Goal: Information Seeking & Learning: Learn about a topic

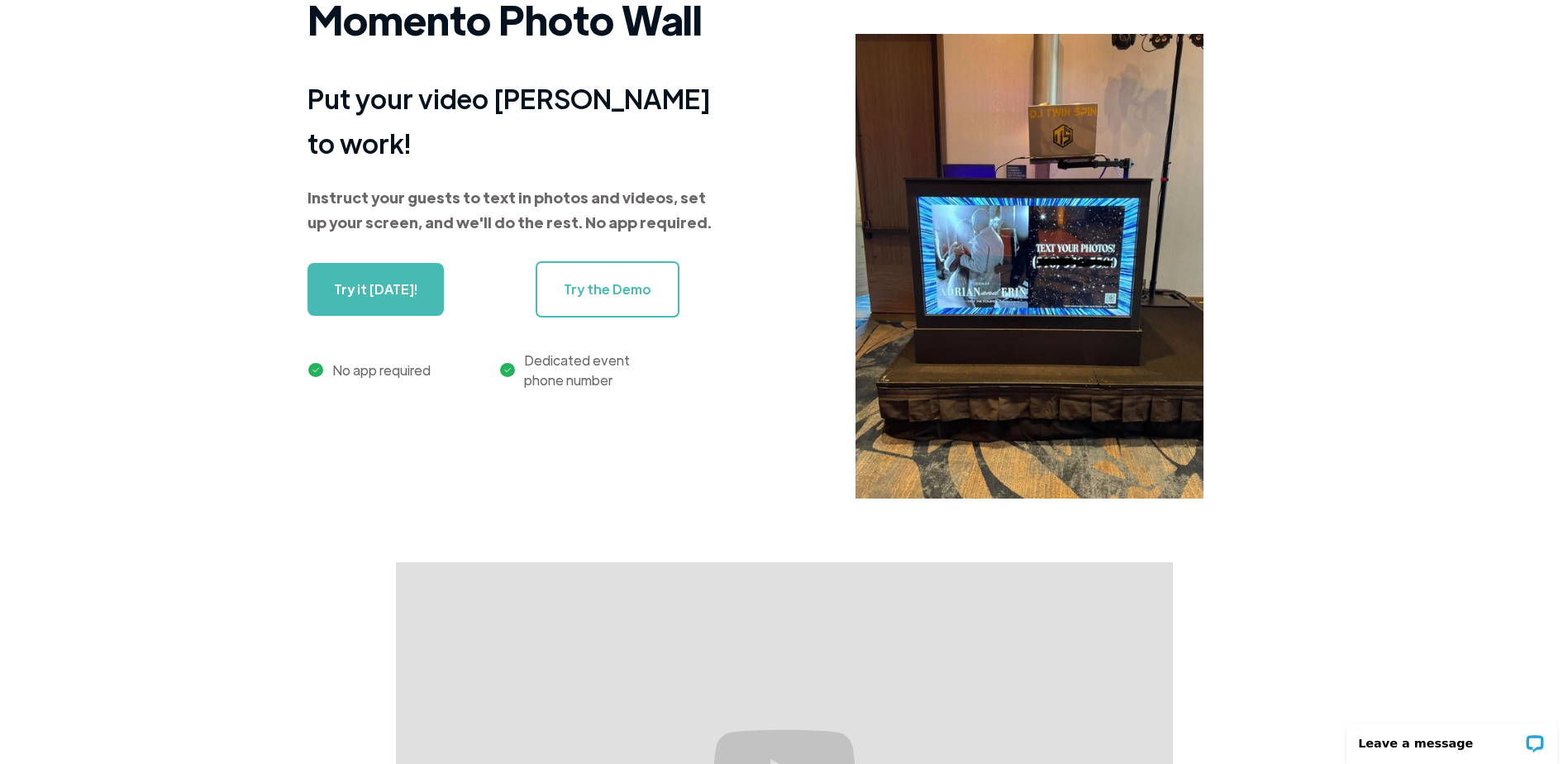
scroll to position [83, 0]
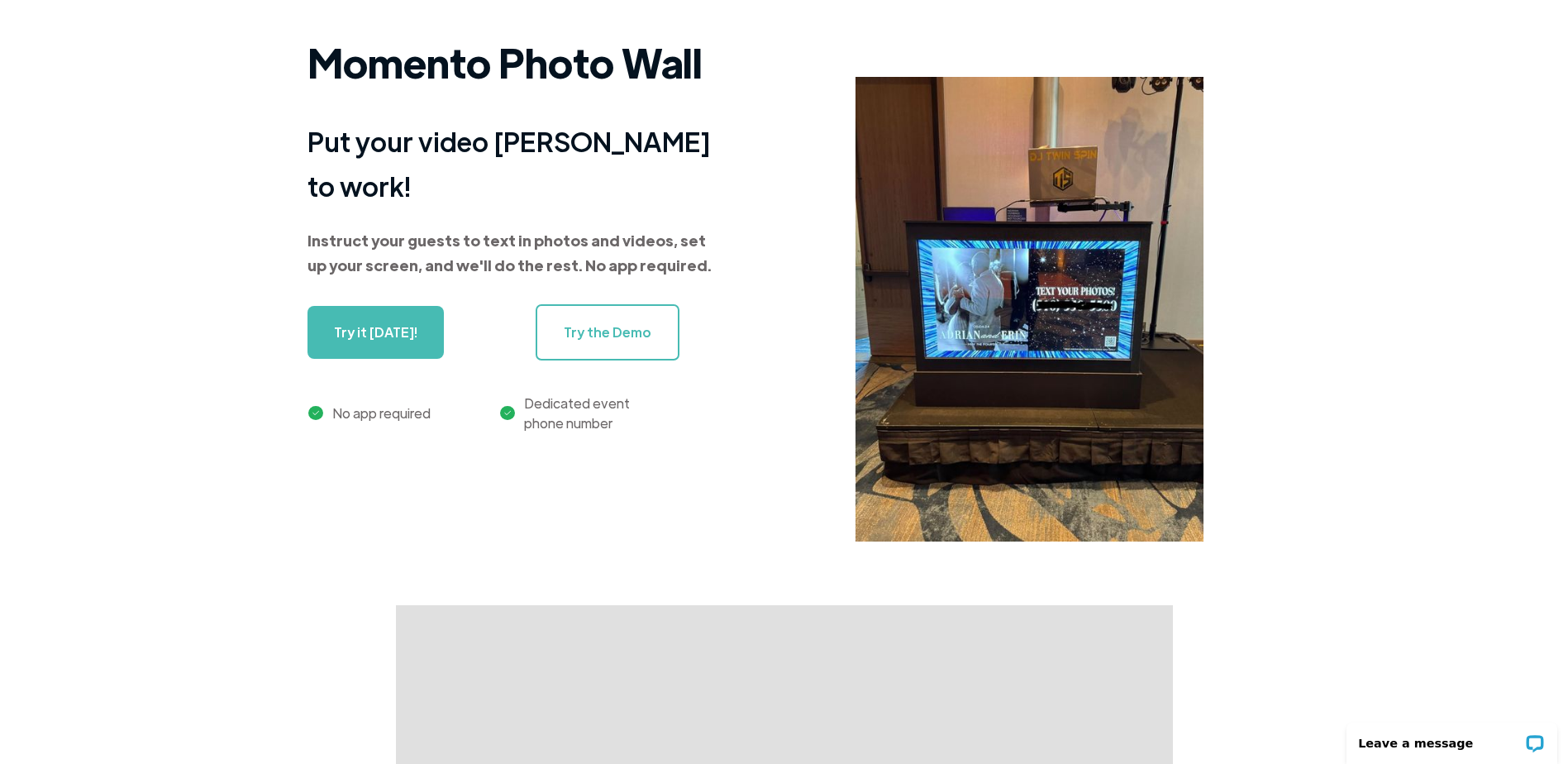
click at [636, 315] on link "Try the Demo" at bounding box center [607, 332] width 144 height 56
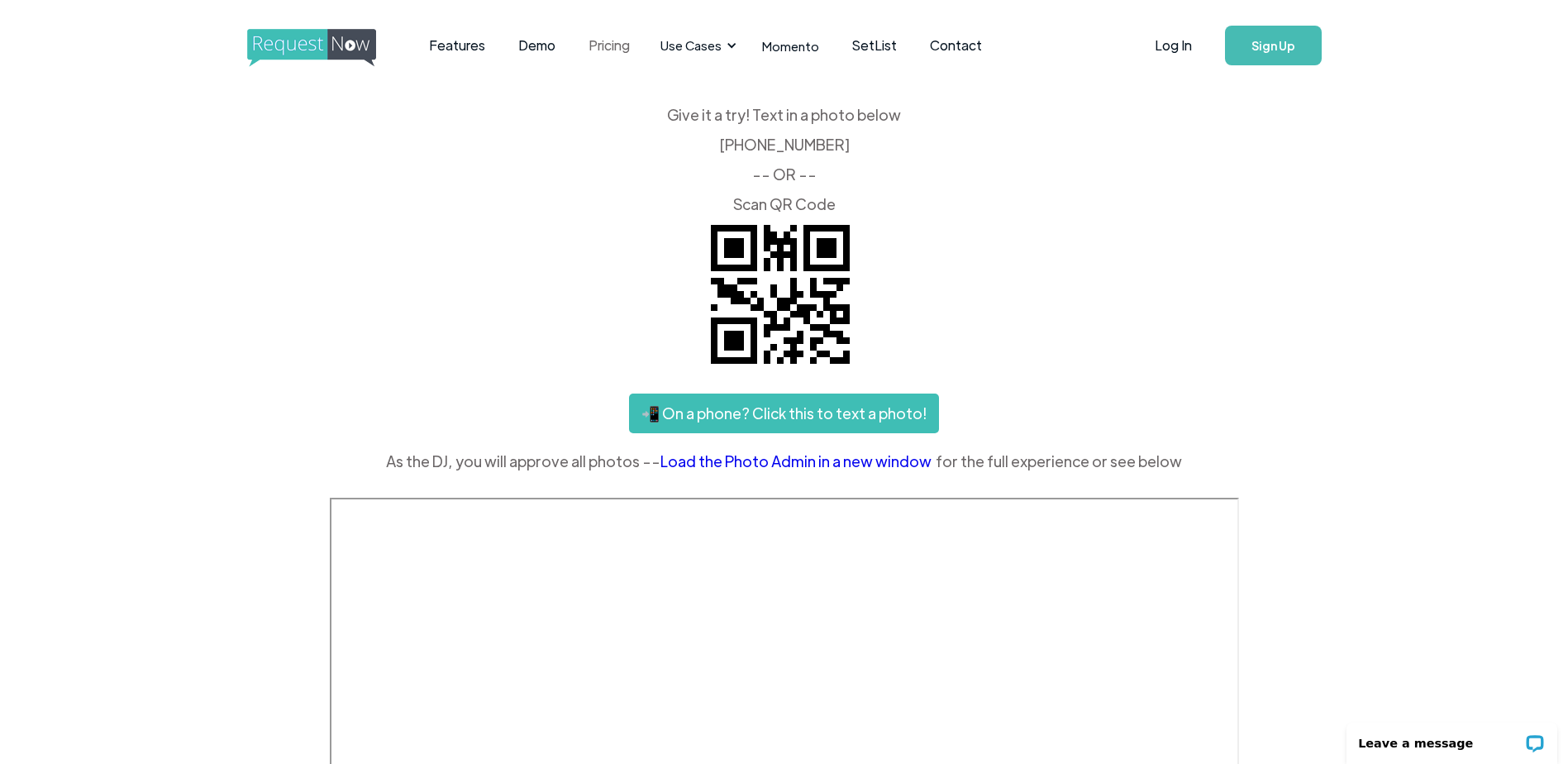
click at [610, 47] on link "Pricing" at bounding box center [610, 45] width 74 height 51
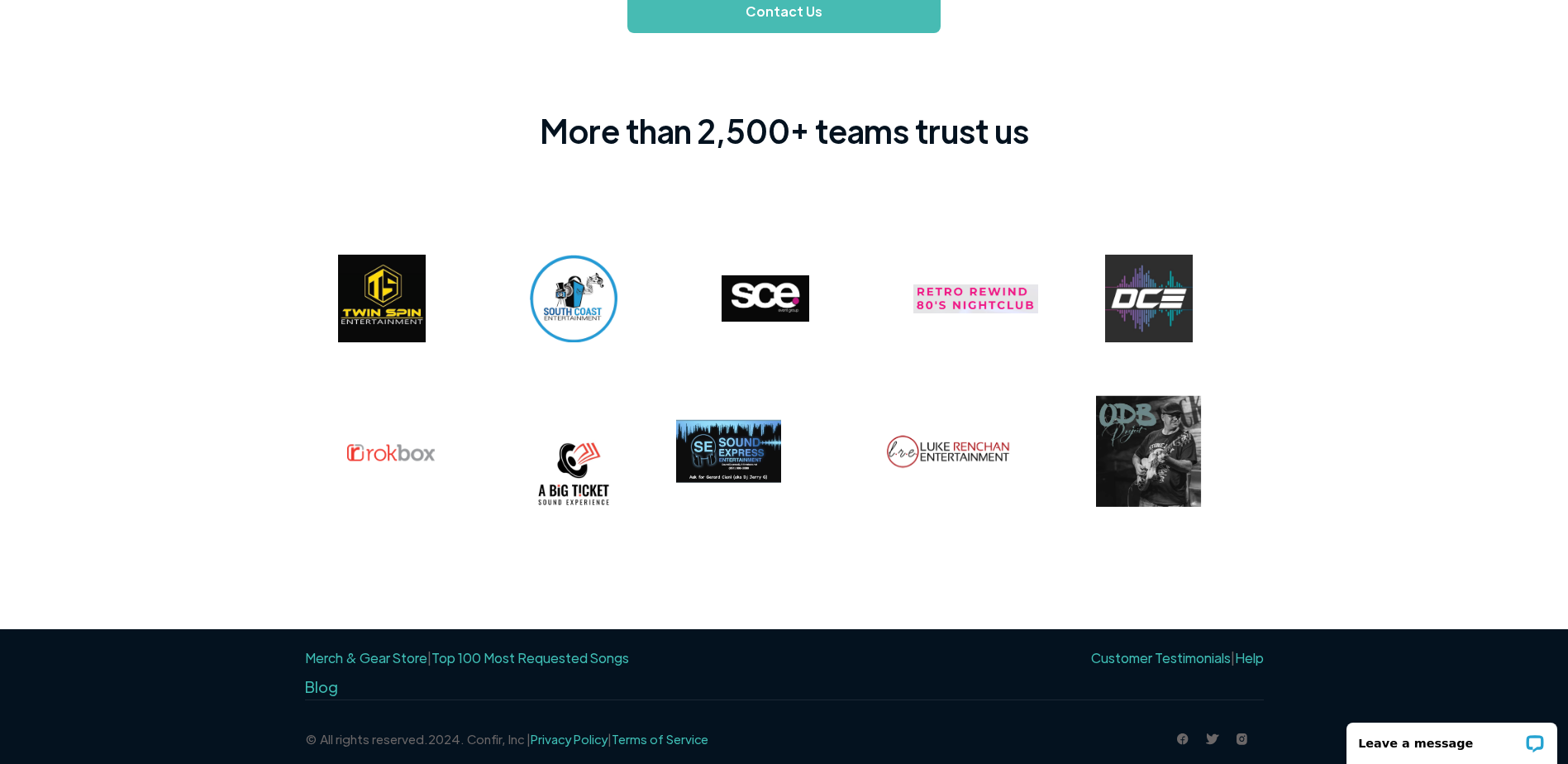
scroll to position [1250, 0]
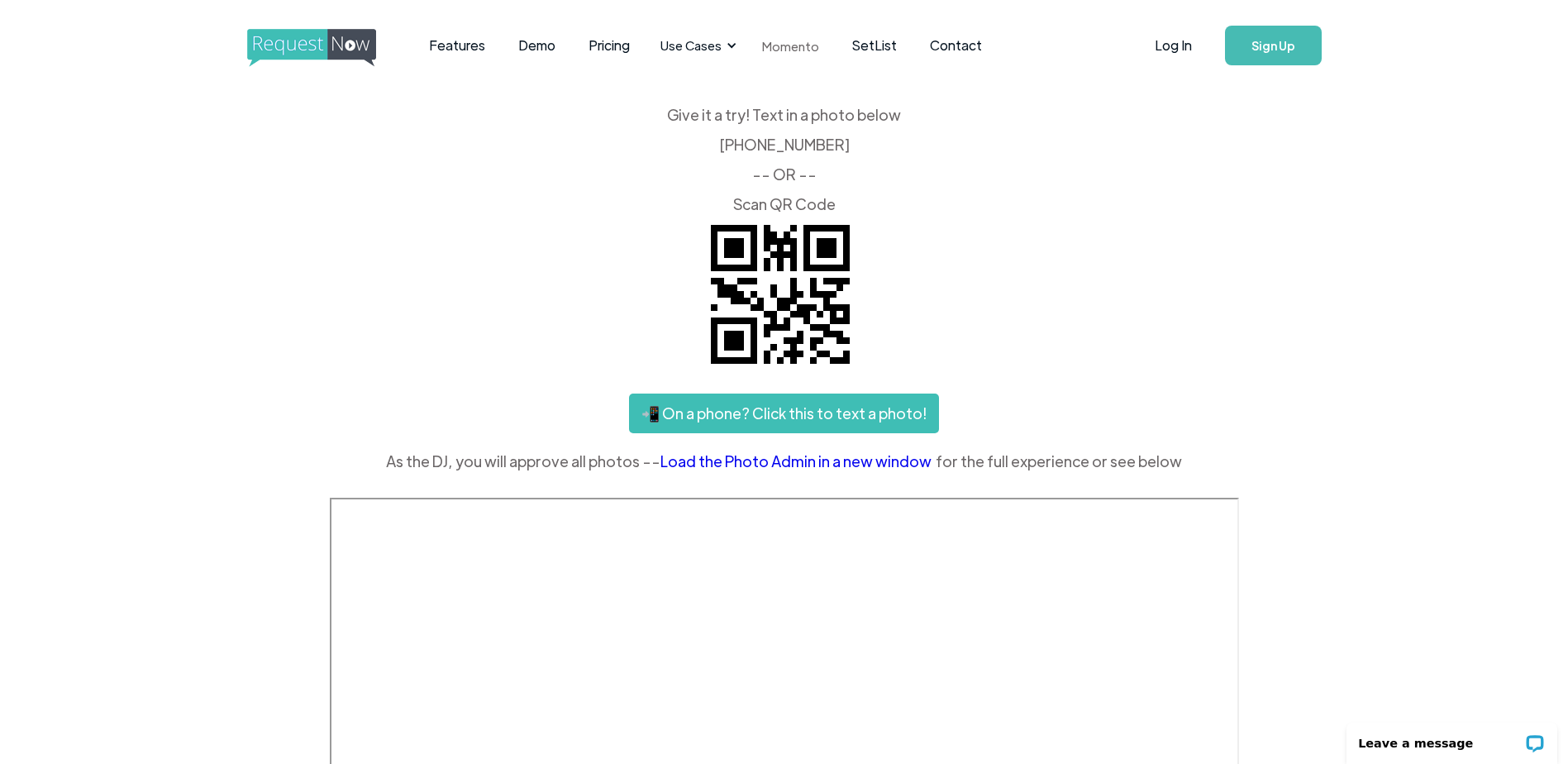
click at [788, 46] on link "Momento" at bounding box center [790, 46] width 90 height 48
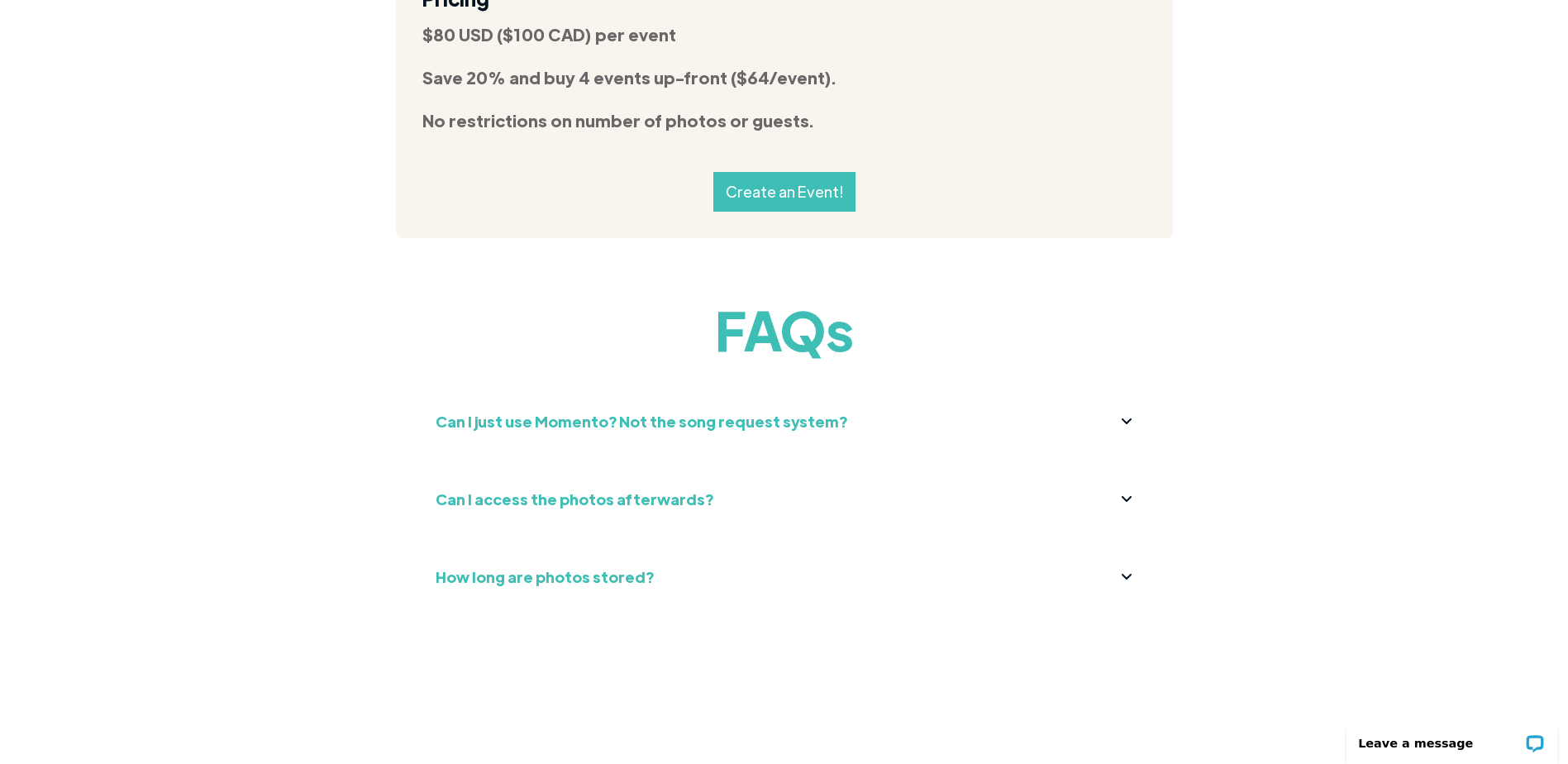
scroll to position [6280, 0]
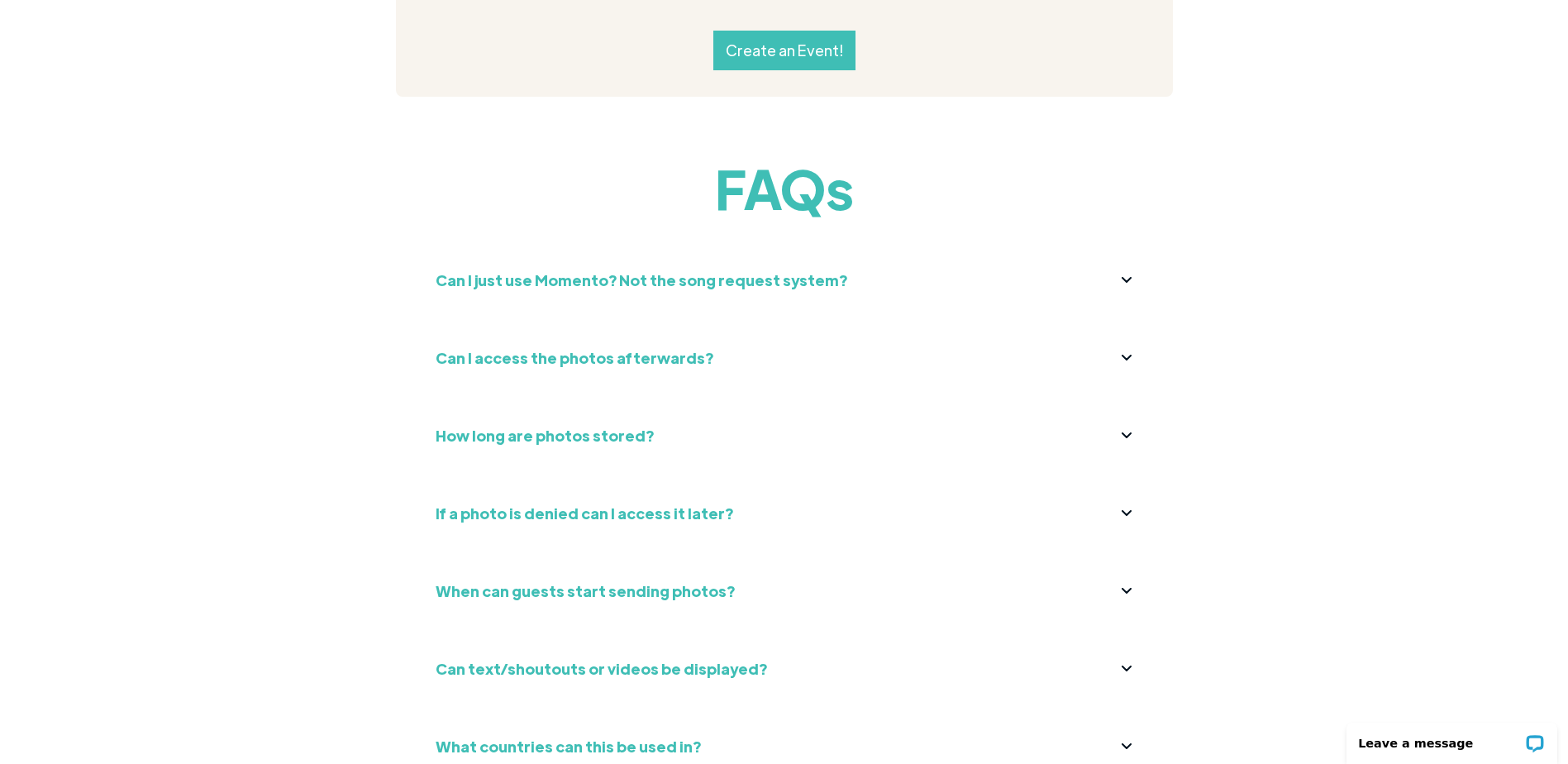
click at [733, 270] on strong "Can I just use Momento? Not the song request system?" at bounding box center [641, 279] width 411 height 19
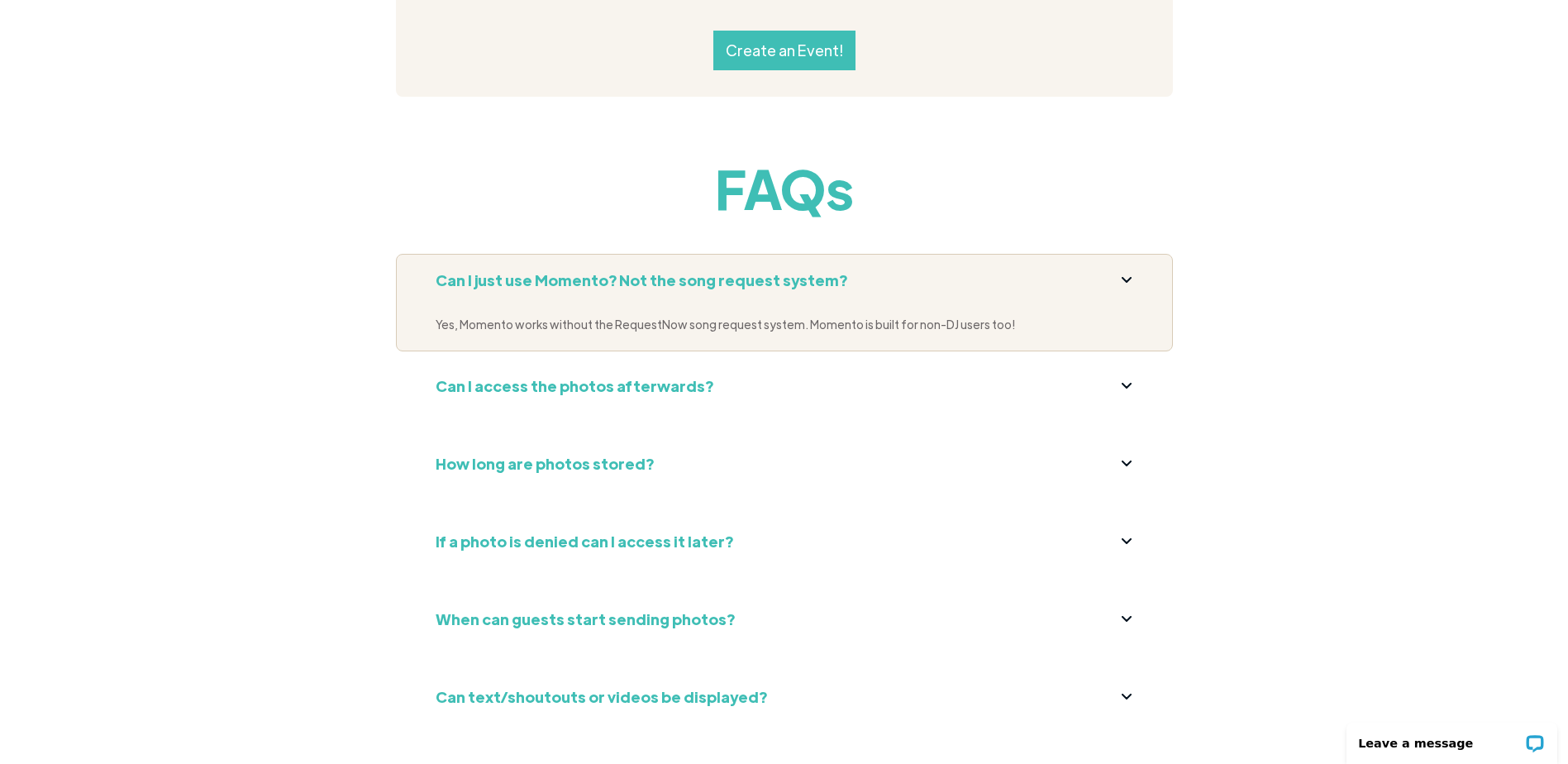
click at [782, 270] on strong "Can I just use Momento? Not the song request system?" at bounding box center [641, 279] width 411 height 19
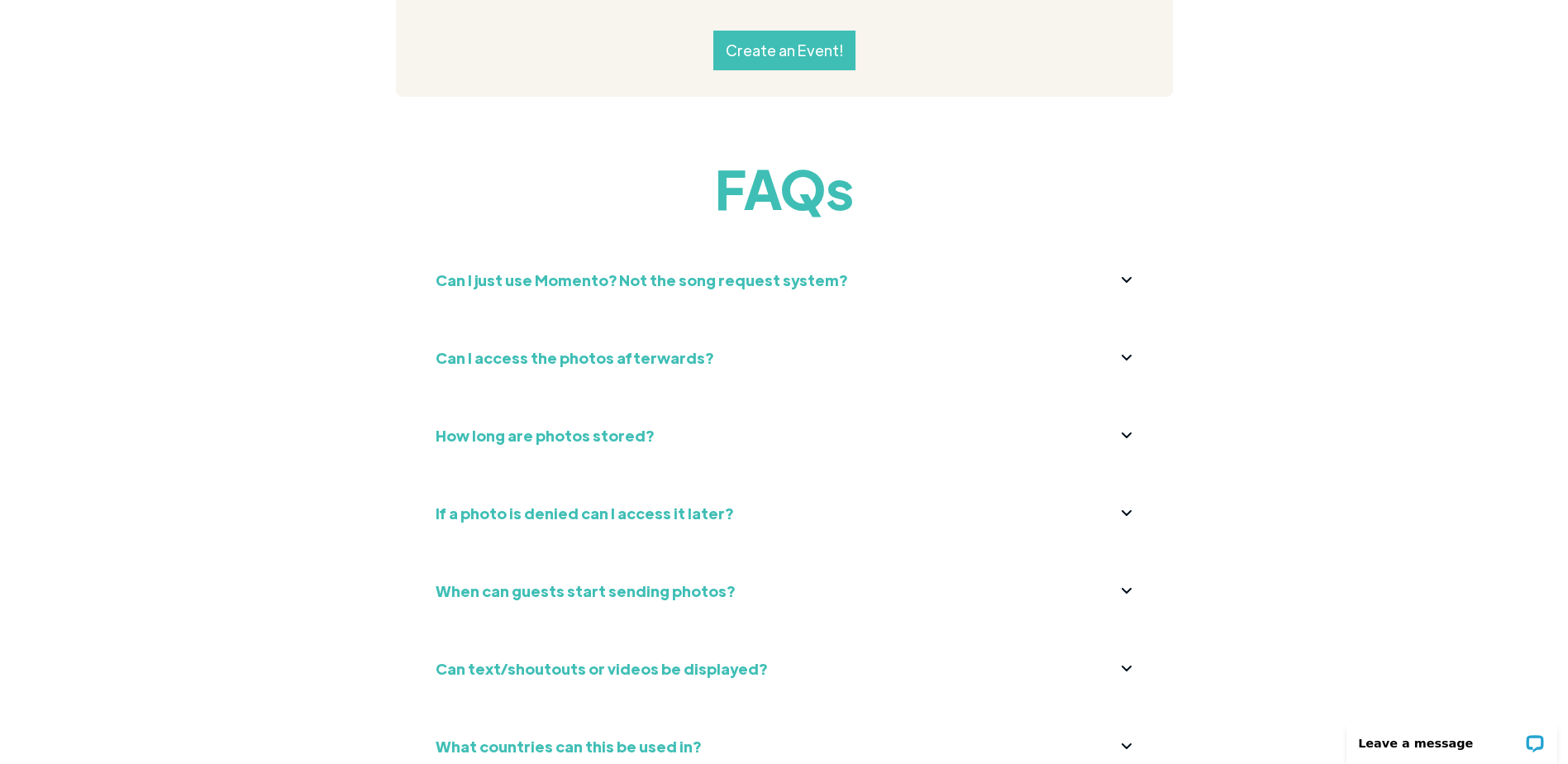
click at [717, 344] on div "Can I access the photos afterwards?" at bounding box center [784, 357] width 698 height 26
